Goal: Task Accomplishment & Management: Complete application form

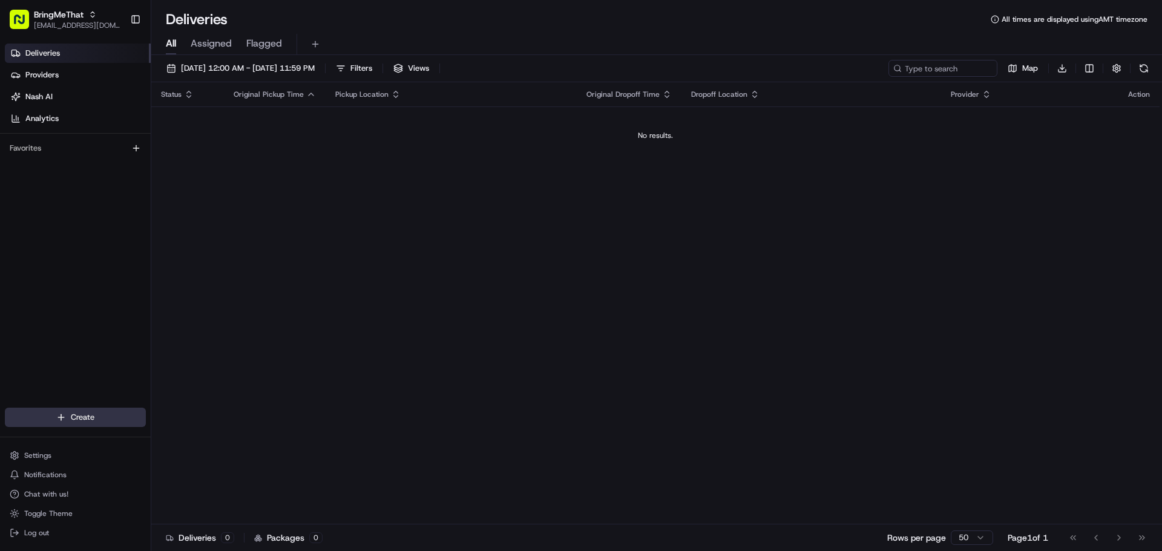
click at [107, 422] on html "BringMeThat [EMAIL_ADDRESS][DOMAIN_NAME] Toggle Sidebar Deliveries Providers [P…" at bounding box center [581, 275] width 1162 height 551
click at [202, 441] on link "Delivery" at bounding box center [218, 440] width 135 height 22
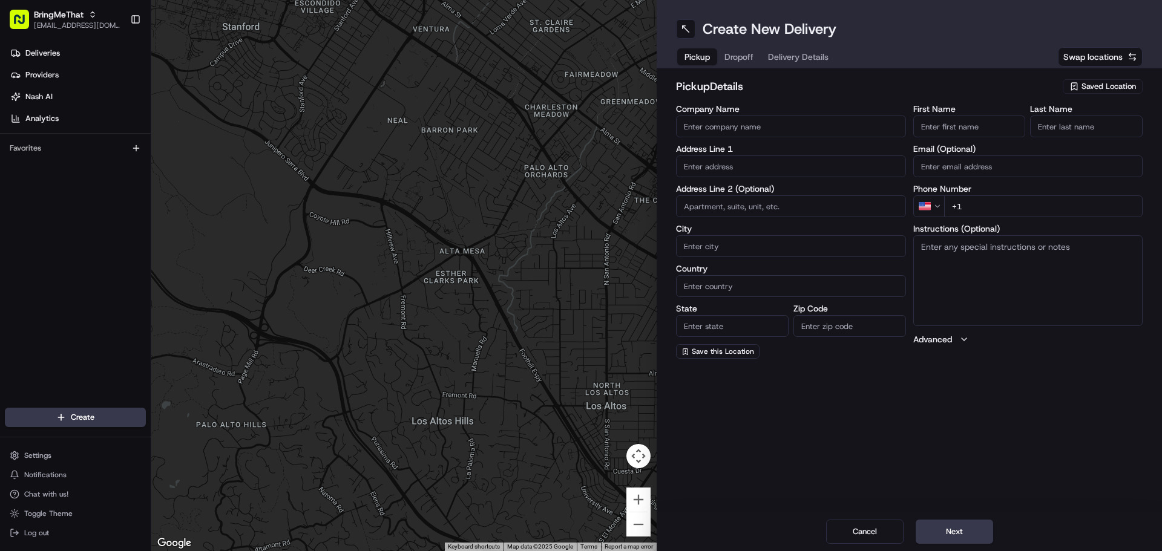
click at [724, 130] on input "Company Name" at bounding box center [791, 127] width 230 height 22
type input "Dragonfly"
click at [948, 125] on input "First Name" at bounding box center [969, 127] width 113 height 22
paste input "Tortazo"
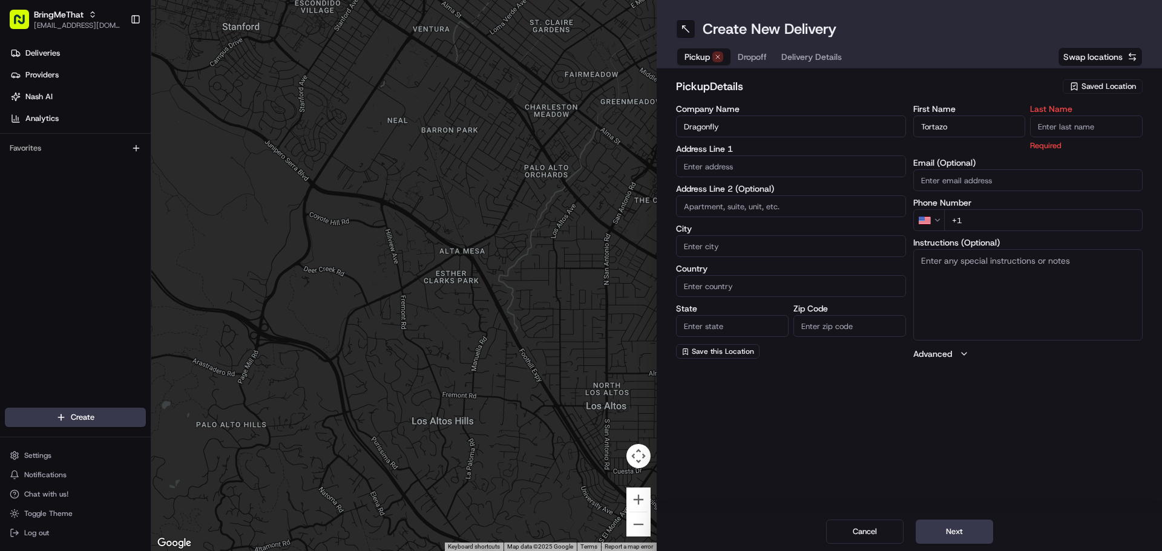
click at [970, 130] on input "Tortazo" at bounding box center [969, 127] width 113 height 22
paste input "[PERSON_NAME][GEOGRAPHIC_DATA]"
drag, startPoint x: 951, startPoint y: 130, endPoint x: 1016, endPoint y: 133, distance: 64.8
click at [1016, 133] on input "Tortazo [PERSON_NAME][GEOGRAPHIC_DATA]" at bounding box center [969, 127] width 113 height 22
type input "Tortazo"
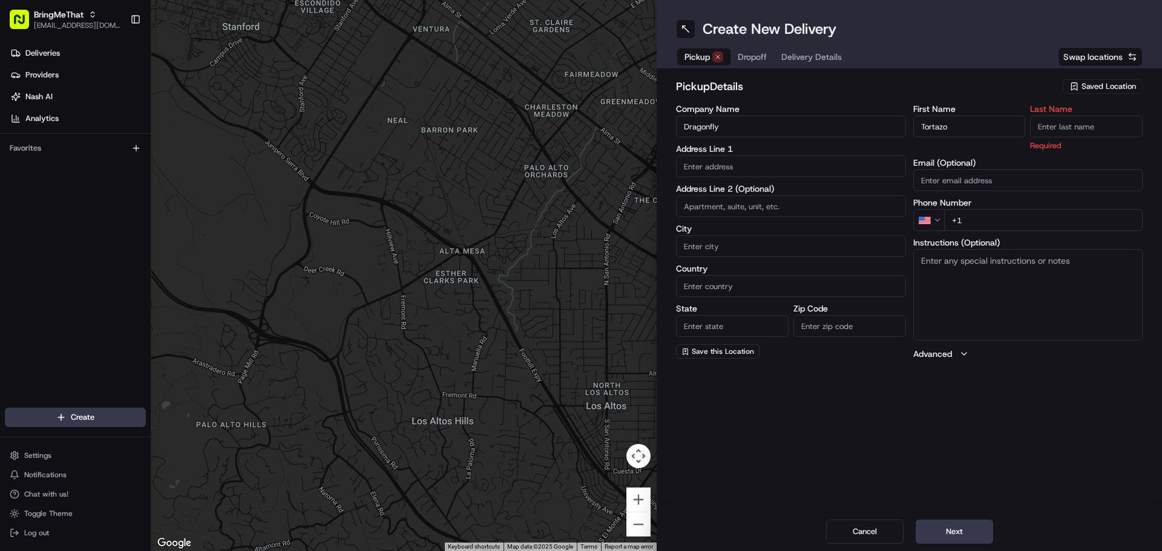
click at [1092, 129] on input "Last Name" at bounding box center [1086, 127] width 113 height 22
paste input "[PERSON_NAME][GEOGRAPHIC_DATA]"
type input "[PERSON_NAME][GEOGRAPHIC_DATA]"
click at [962, 88] on h2 "pickup Details" at bounding box center [865, 86] width 379 height 17
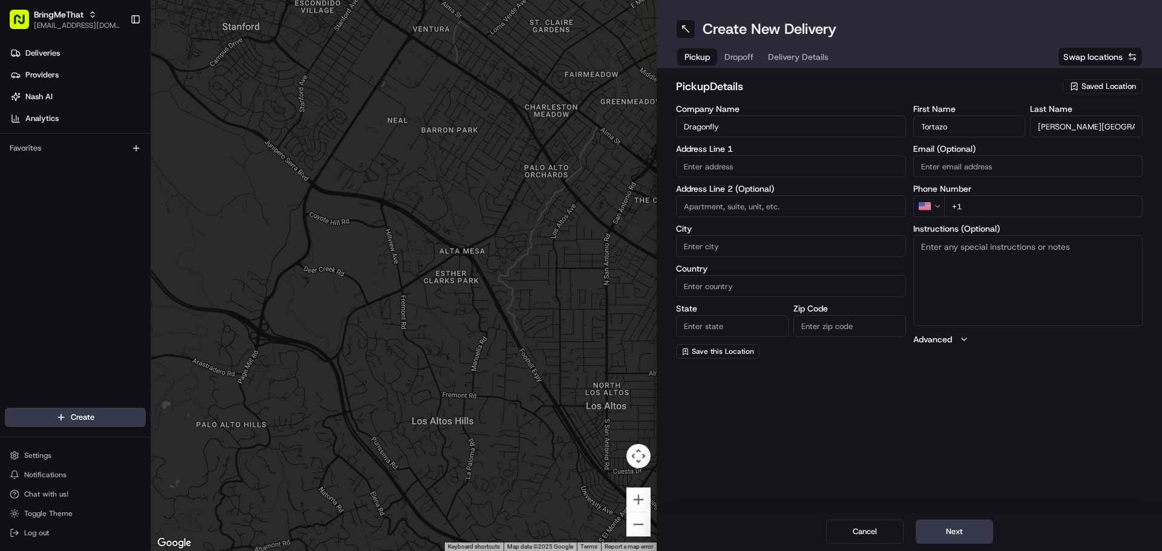
click at [970, 338] on button "Advanced" at bounding box center [1028, 339] width 230 height 12
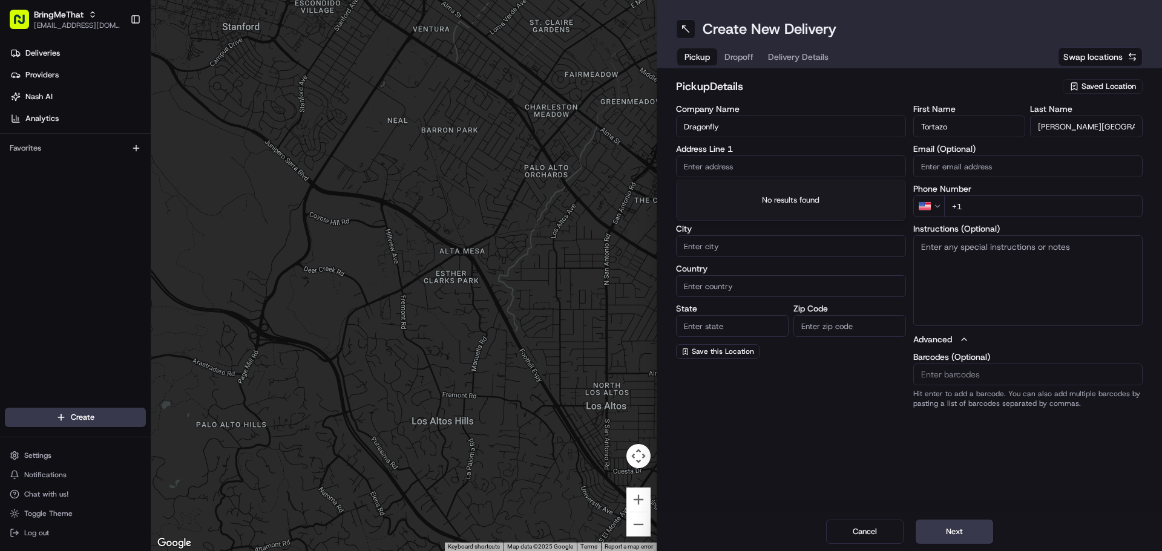
click at [700, 168] on input "text" at bounding box center [791, 167] width 230 height 22
click at [894, 48] on div "Pickup Dropoff Delivery Details Swap locations" at bounding box center [909, 57] width 467 height 22
click at [703, 163] on input "text" at bounding box center [791, 167] width 230 height 22
paste input "[STREET_ADDRESS][PERSON_NAME]"
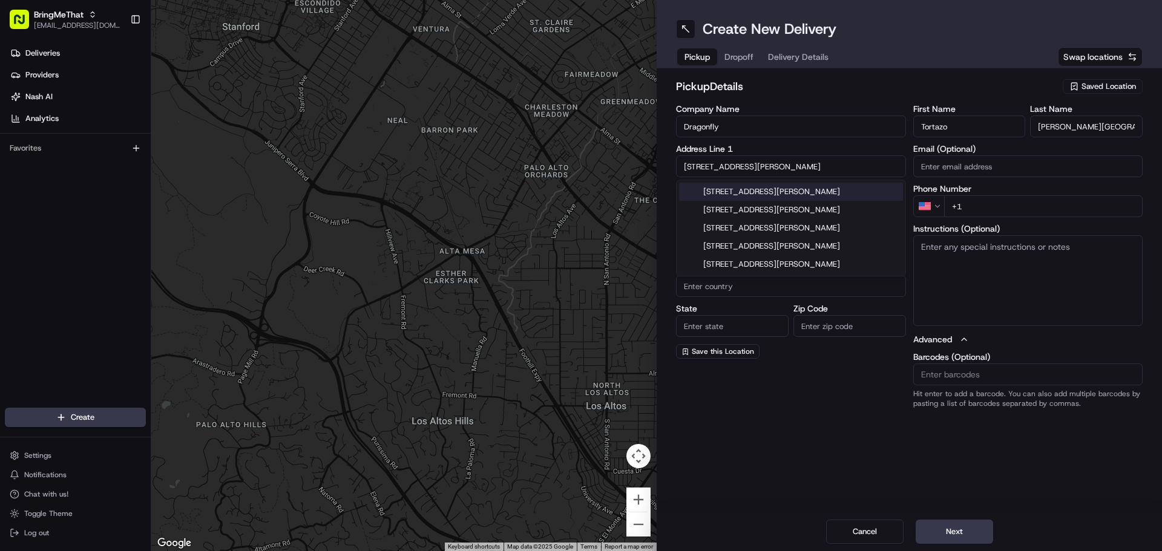
click at [751, 195] on div "[STREET_ADDRESS][PERSON_NAME]" at bounding box center [791, 192] width 224 height 18
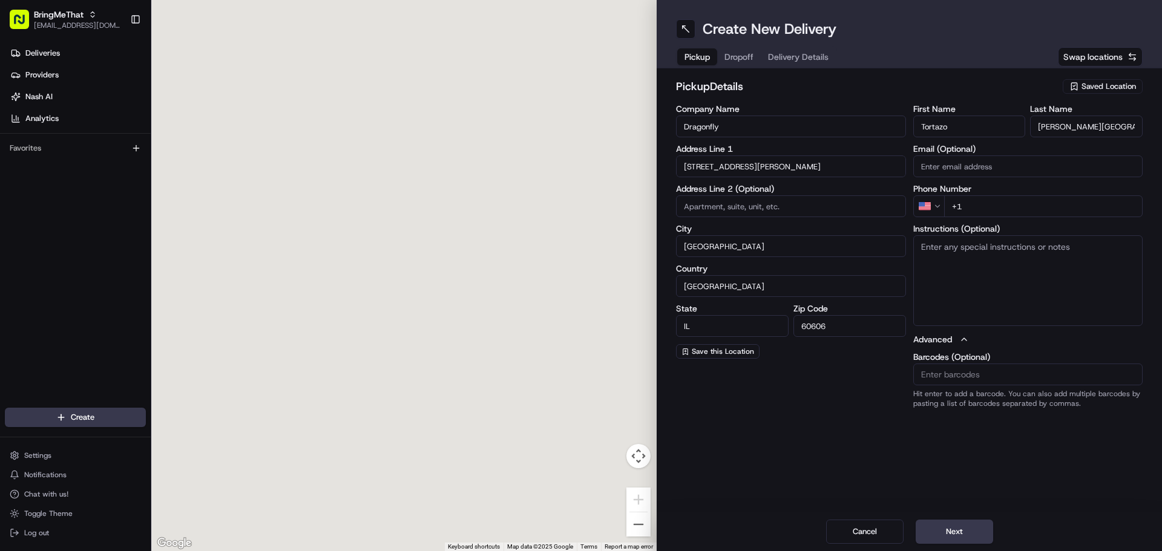
type input "[STREET_ADDRESS][PERSON_NAME]"
type input "[GEOGRAPHIC_DATA]"
type input "IL"
type input "60606"
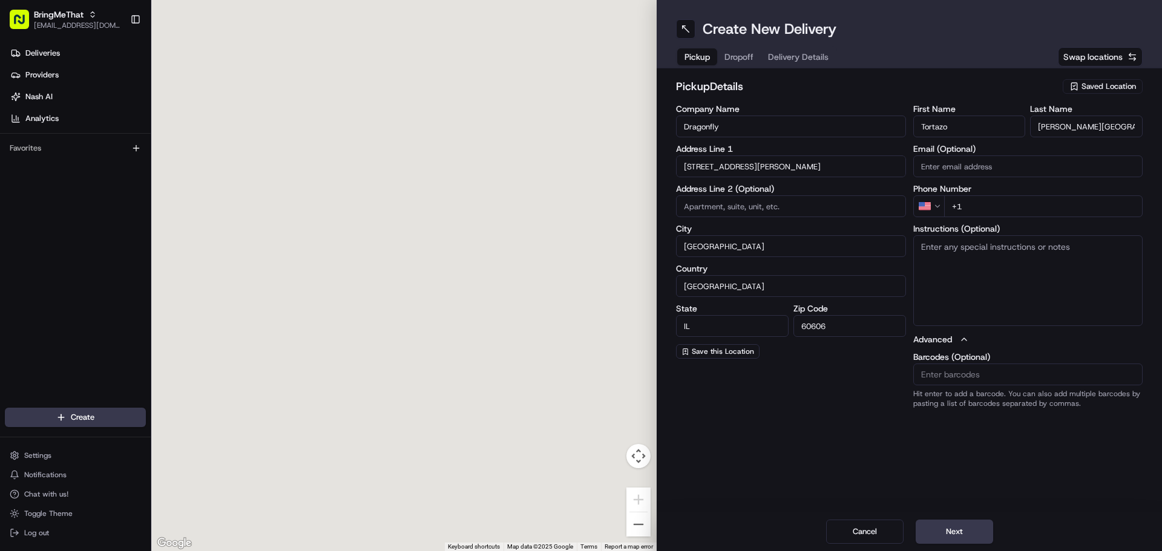
type input "[STREET_ADDRESS][PERSON_NAME]"
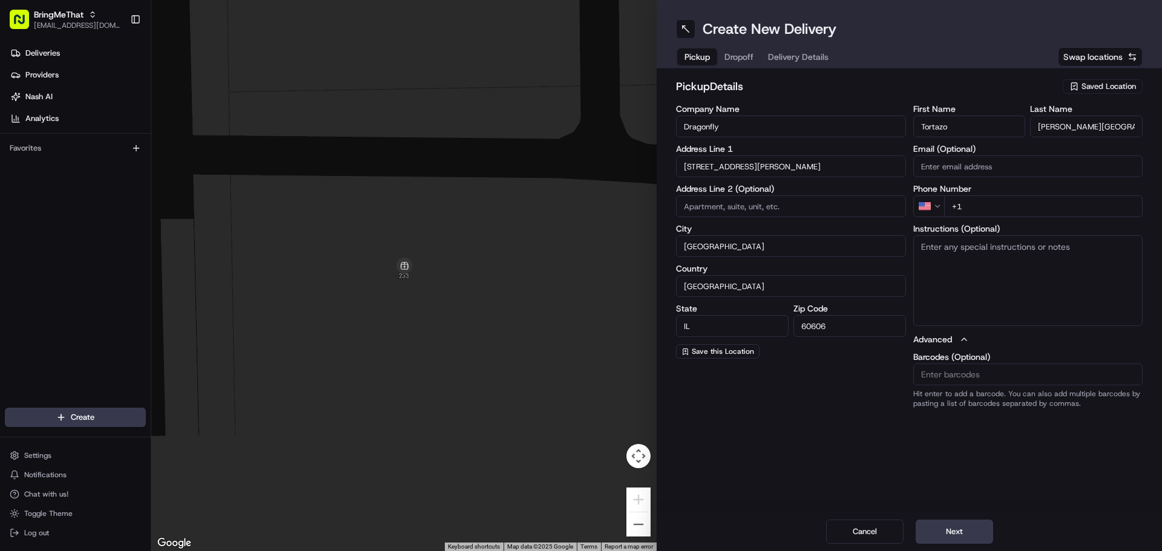
click at [704, 205] on input at bounding box center [791, 206] width 230 height 22
paste input "Unit L1-11"
type input "Unit L1-11"
click at [768, 471] on div "Create New Delivery Pickup Dropoff Delivery Details Swap locations pickup Detai…" at bounding box center [909, 275] width 505 height 551
click at [999, 202] on input "+1" at bounding box center [1043, 206] width 199 height 22
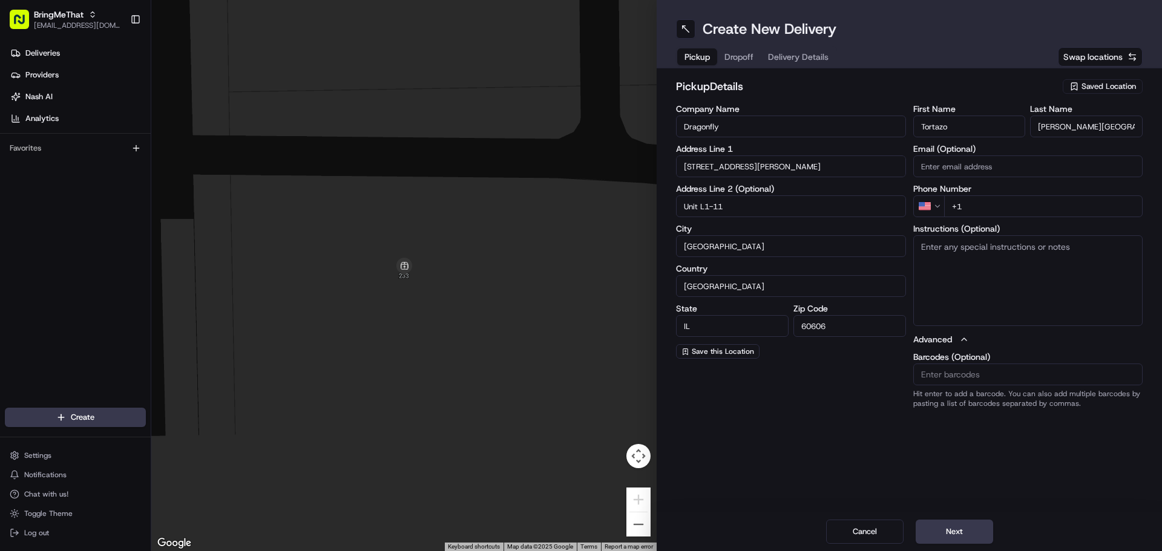
paste input "[PHONE_NUMBER]"
type input "[PHONE_NUMBER]"
click at [954, 270] on textarea "Instructions (Optional)" at bounding box center [1028, 280] width 230 height 91
click at [945, 272] on textarea "Instructions (Optional)" at bounding box center [1028, 280] width 230 height 91
paste textarea "we are inside the [PERSON_NAME][GEOGRAPHIC_DATA] best entrance is [PERSON_NAME]…"
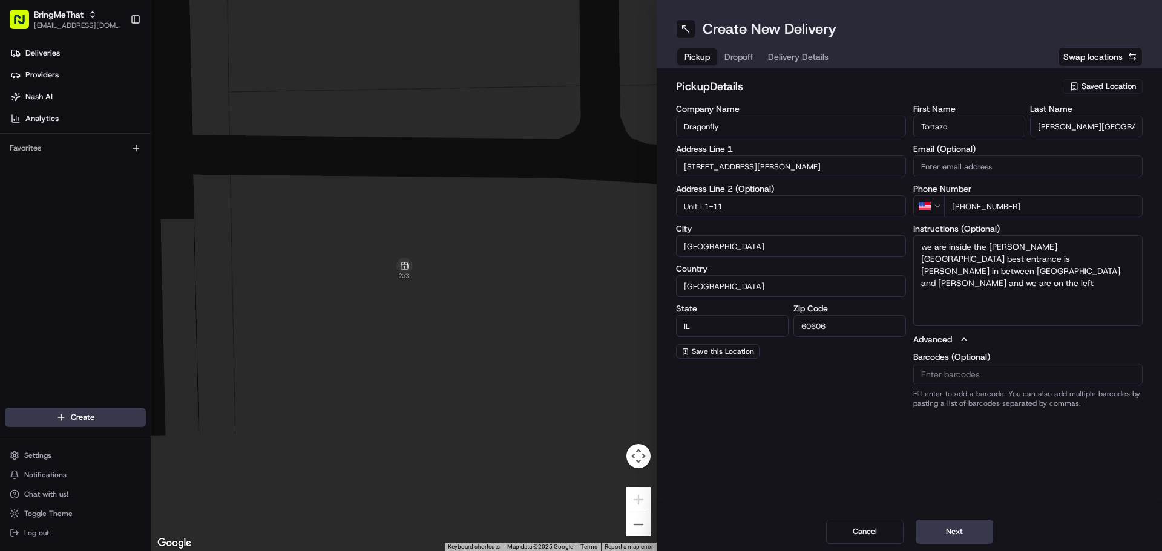
click at [930, 246] on textarea "we are inside the [PERSON_NAME][GEOGRAPHIC_DATA] best entrance is [PERSON_NAME]…" at bounding box center [1028, 280] width 230 height 91
click at [928, 246] on textarea "we are inside the [PERSON_NAME][GEOGRAPHIC_DATA] best entrance is [PERSON_NAME]…" at bounding box center [1028, 280] width 230 height 91
click at [984, 309] on textarea "We are inside the [PERSON_NAME][GEOGRAPHIC_DATA] best entrance is [PERSON_NAME]…" at bounding box center [1028, 280] width 230 height 91
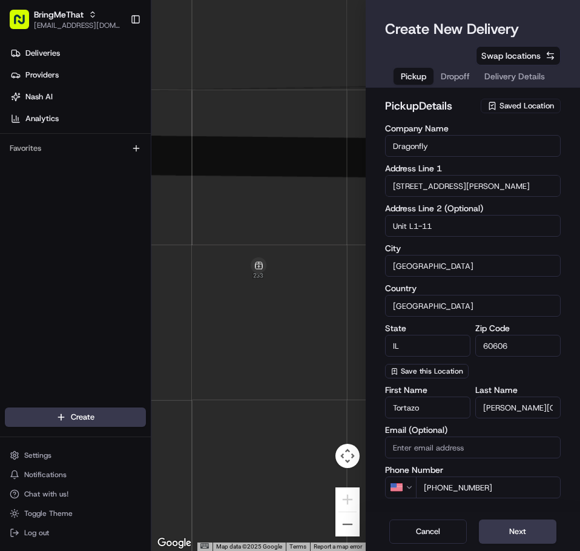
type textarea "We are inside the [PERSON_NAME][GEOGRAPHIC_DATA] best entrance is [PERSON_NAME]…"
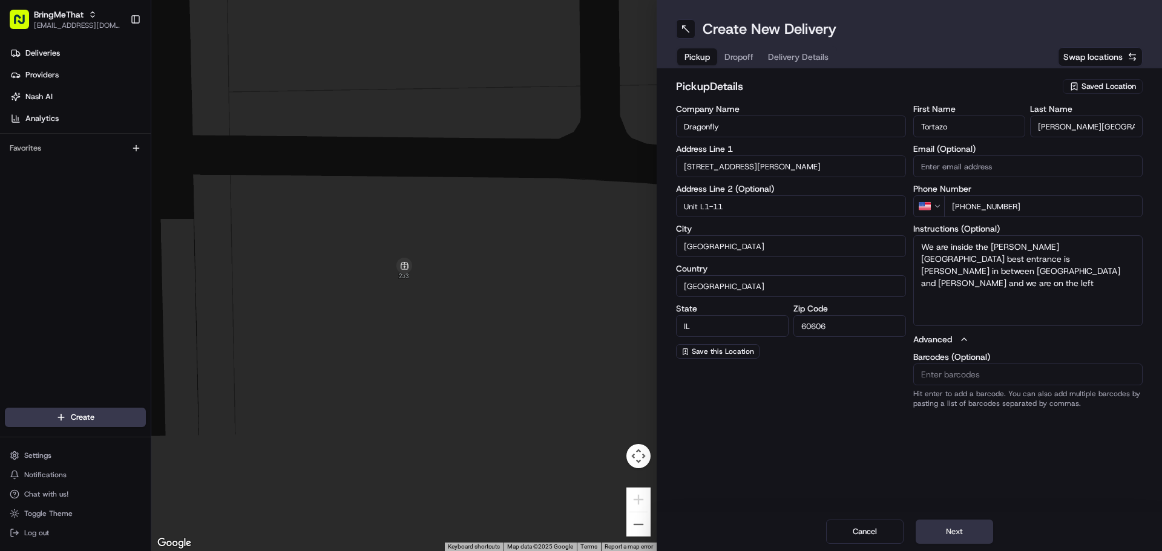
click at [941, 534] on button "Next" at bounding box center [954, 532] width 77 height 24
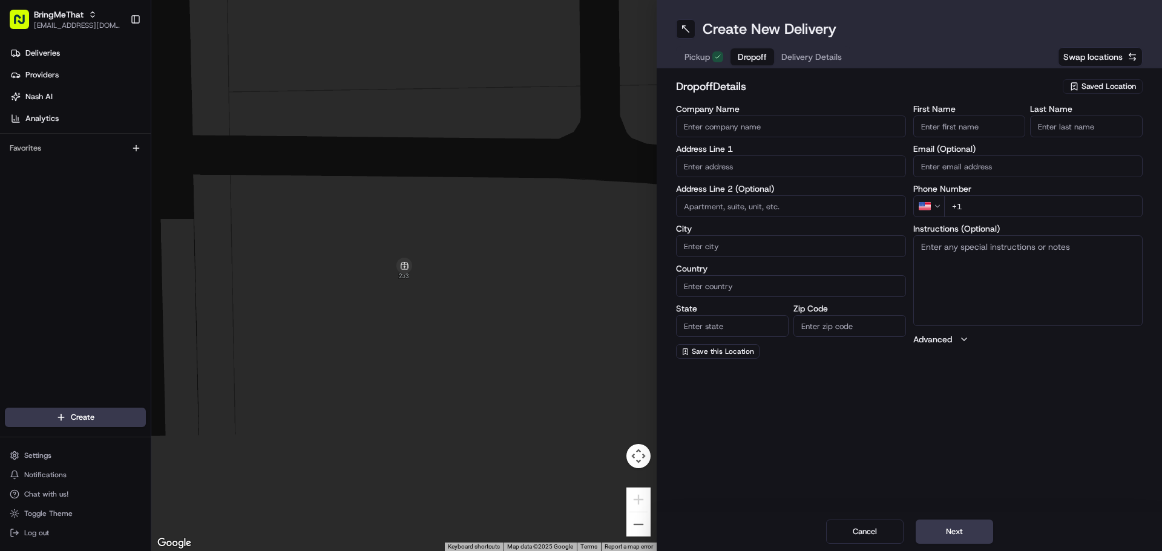
click at [724, 125] on input "Company Name" at bounding box center [791, 127] width 230 height 22
type input "DragonFly"
click at [942, 128] on input "First Name" at bounding box center [969, 127] width 113 height 22
paste input "[PERSON_NAME]"
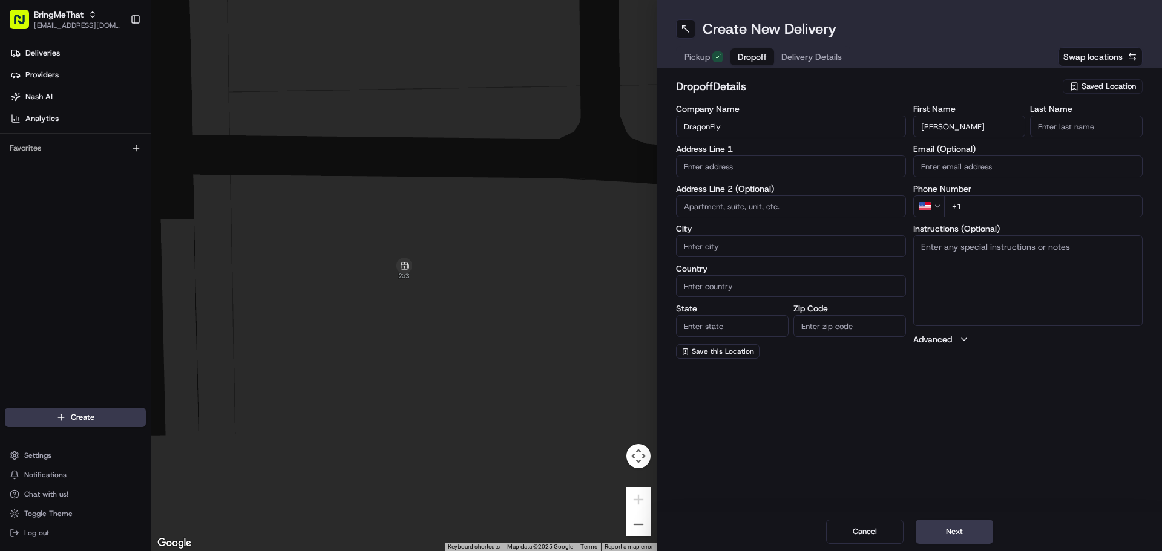
drag, startPoint x: 945, startPoint y: 129, endPoint x: 970, endPoint y: 130, distance: 25.4
click at [970, 130] on input "[PERSON_NAME]" at bounding box center [969, 127] width 113 height 22
type input "[PERSON_NAME]"
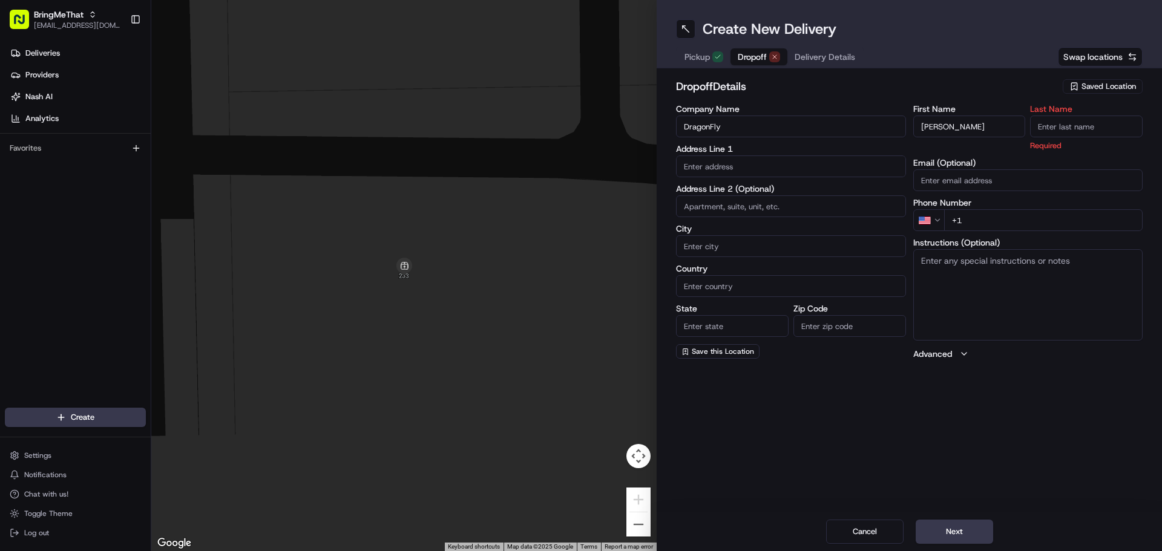
click at [1066, 131] on input "Last Name" at bounding box center [1086, 127] width 113 height 22
type input "[PERSON_NAME]"
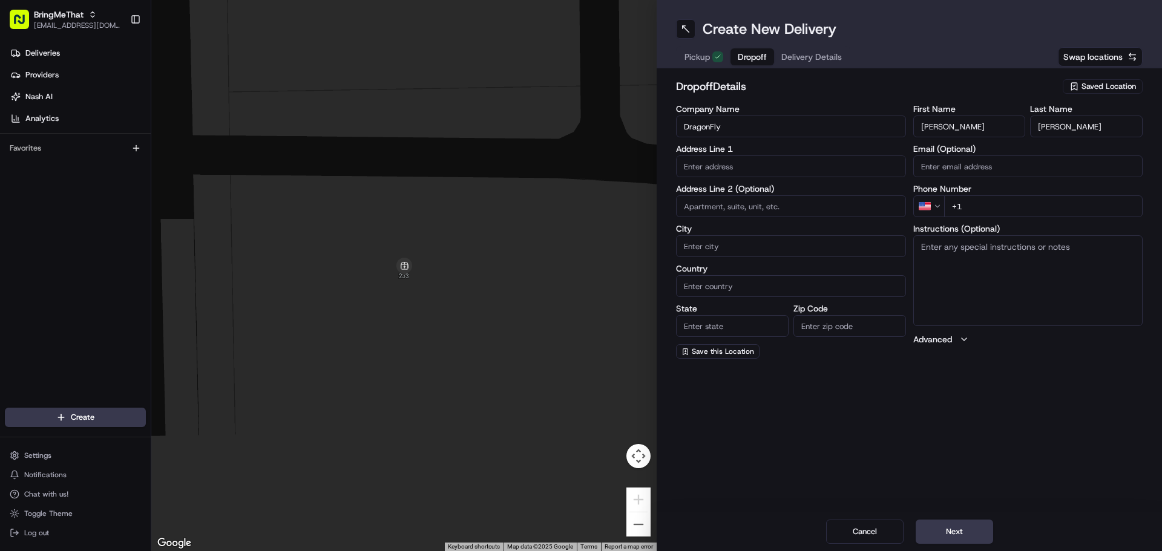
click at [994, 99] on div "dropoff Details Saved Location" at bounding box center [909, 89] width 467 height 22
click at [709, 162] on input "text" at bounding box center [791, 167] width 230 height 22
paste input "[STREET_ADDRESS][PERSON_NAME]"
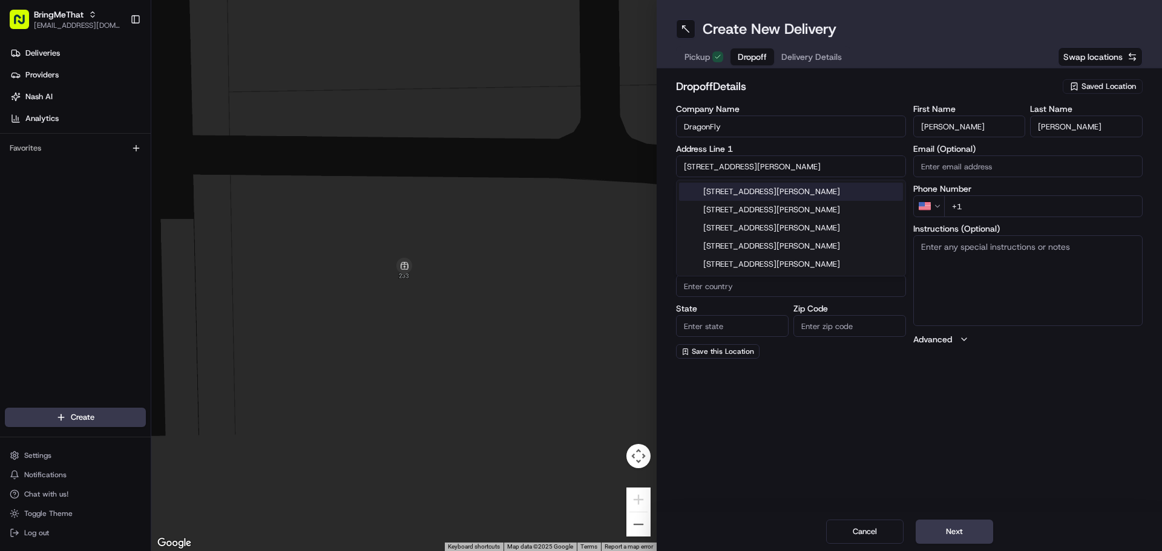
click at [743, 192] on div "[STREET_ADDRESS][PERSON_NAME]" at bounding box center [791, 192] width 224 height 18
type input "[STREET_ADDRESS][PERSON_NAME]"
type input "[GEOGRAPHIC_DATA]"
type input "IL"
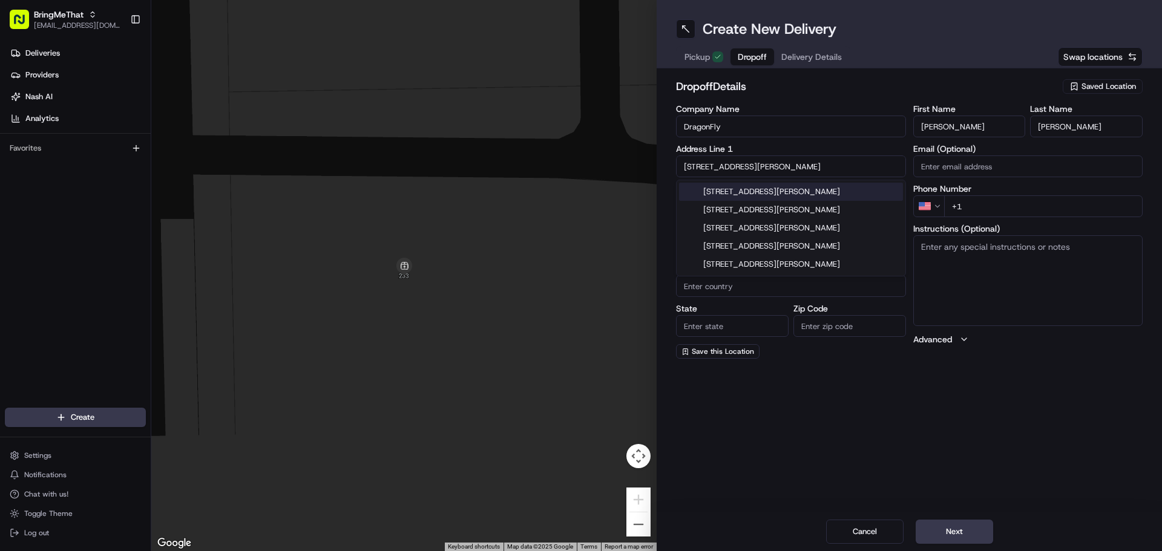
type input "60601"
type input "[STREET_ADDRESS][PERSON_NAME]"
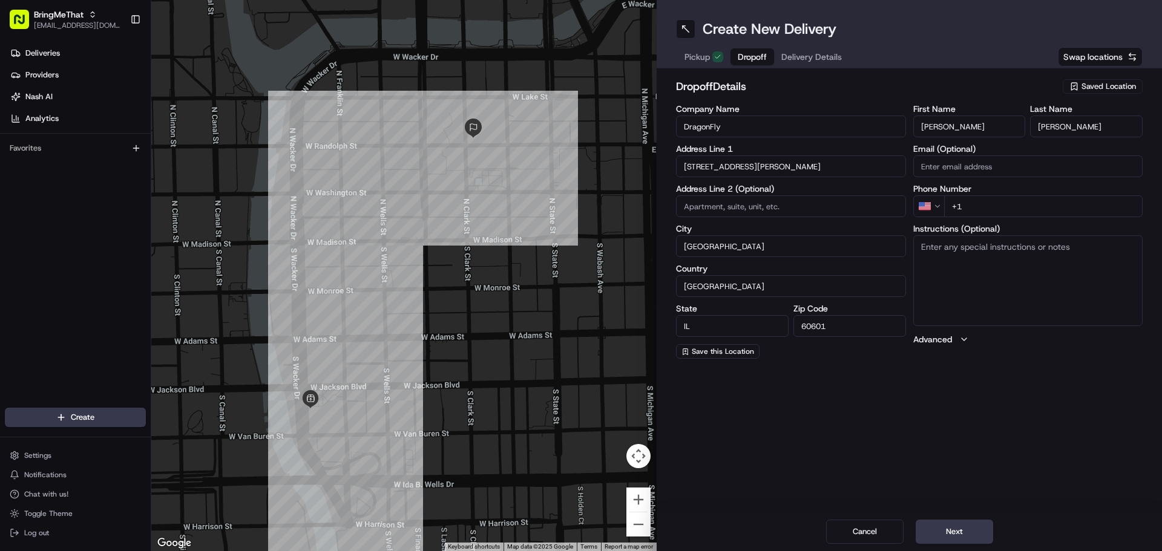
click at [988, 206] on input "+1" at bounding box center [1043, 206] width 199 height 22
paste input "[PHONE_NUMBER]"
type input "[PHONE_NUMBER]"
click at [803, 227] on label "City" at bounding box center [791, 229] width 230 height 8
click at [803, 235] on input "[GEOGRAPHIC_DATA]" at bounding box center [791, 246] width 230 height 22
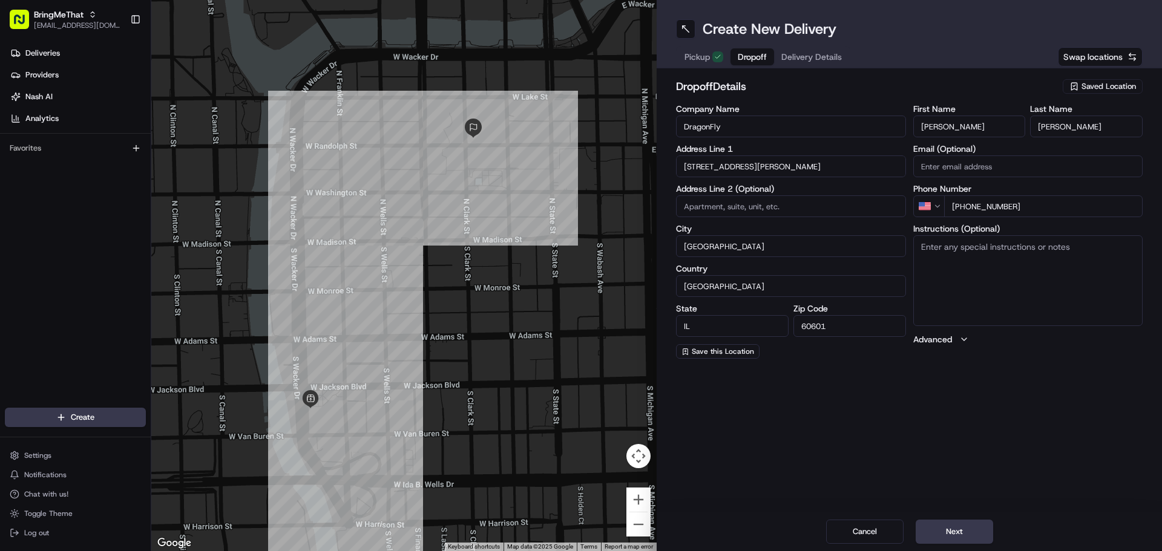
click at [950, 257] on textarea "Instructions (Optional)" at bounding box center [1028, 280] width 230 height 91
paste textarea "When on the way, please text: 1865 to [PHONE_NUMBER]. Please call the contact w…"
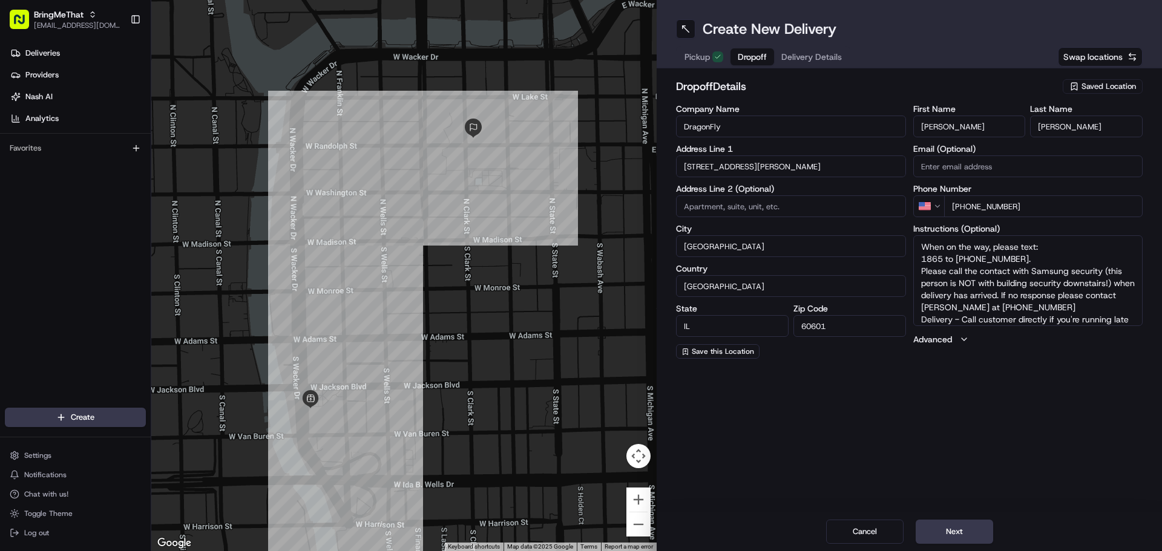
scroll to position [11, 0]
drag, startPoint x: 968, startPoint y: 524, endPoint x: 962, endPoint y: 503, distance: 22.0
click at [967, 524] on button "Next" at bounding box center [954, 532] width 77 height 24
drag, startPoint x: 919, startPoint y: 304, endPoint x: 957, endPoint y: 325, distance: 42.8
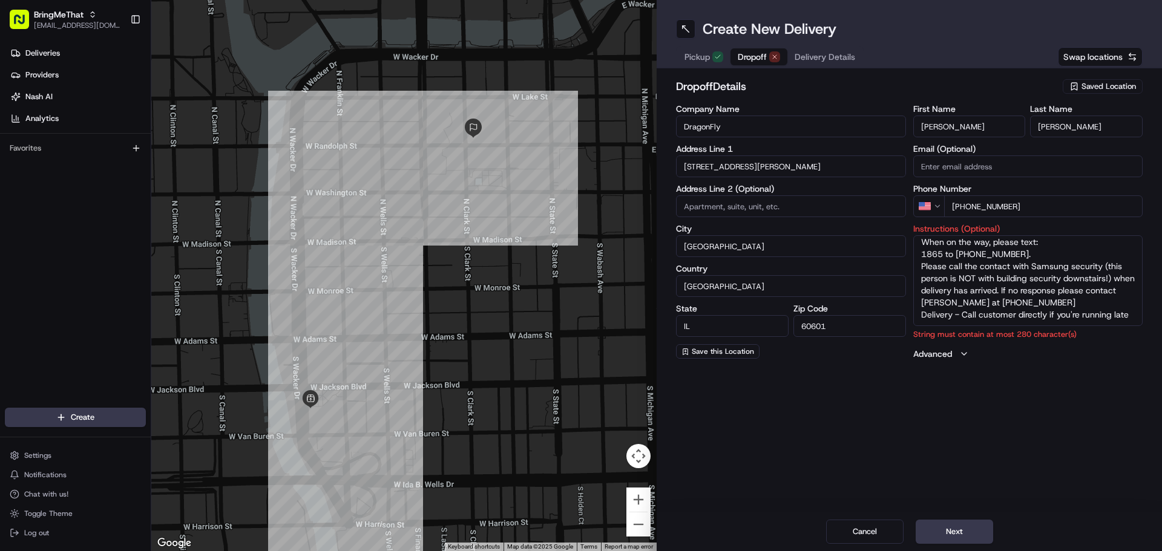
click at [957, 325] on textarea "When on the way, please text: 1865 to [PHONE_NUMBER]. Please call the contact w…" at bounding box center [1028, 280] width 230 height 91
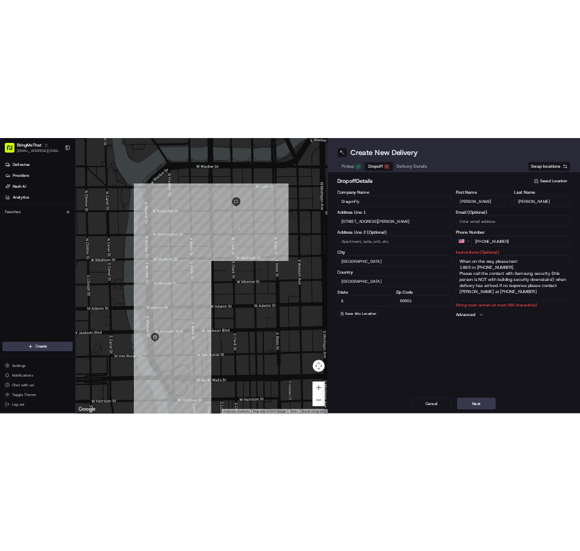
scroll to position [0, 0]
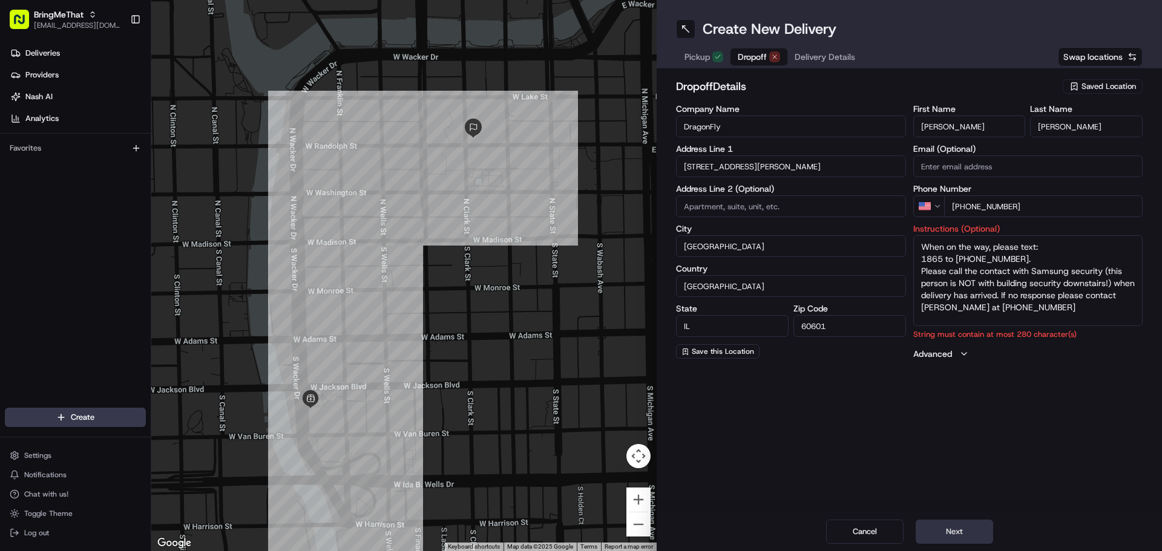
type textarea "When on the way, please text: 1865 to [PHONE_NUMBER]. Please call the contact w…"
click at [951, 526] on button "Next" at bounding box center [954, 532] width 77 height 24
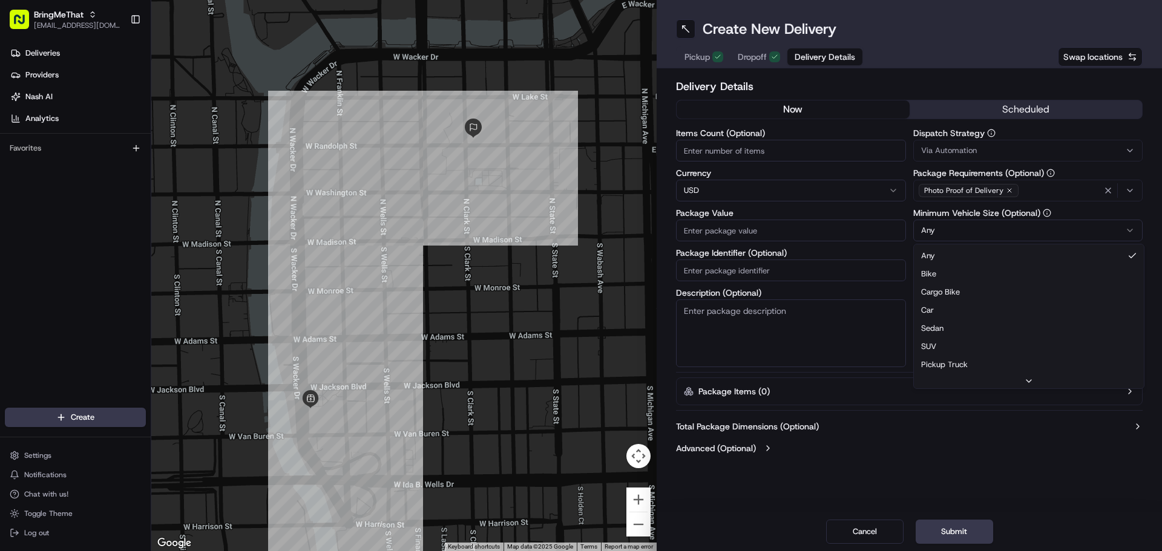
click at [1023, 229] on html "BringMeThat [EMAIL_ADDRESS][DOMAIN_NAME] Toggle Sidebar Deliveries Providers [P…" at bounding box center [581, 275] width 1162 height 551
click at [951, 229] on html "BringMeThat [EMAIL_ADDRESS][DOMAIN_NAME] Toggle Sidebar Deliveries Providers [P…" at bounding box center [581, 275] width 1162 height 551
click at [718, 152] on input "Items Count (Optional)" at bounding box center [791, 151] width 230 height 22
